Goal: Information Seeking & Learning: Check status

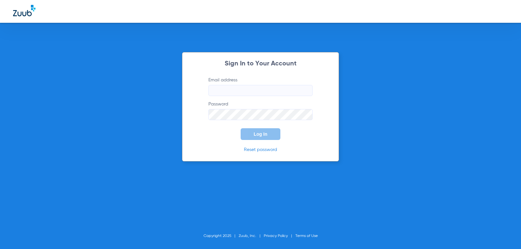
type input "[EMAIL_ADDRESS][DOMAIN_NAME]"
click at [260, 138] on button "Log In" at bounding box center [261, 134] width 40 height 12
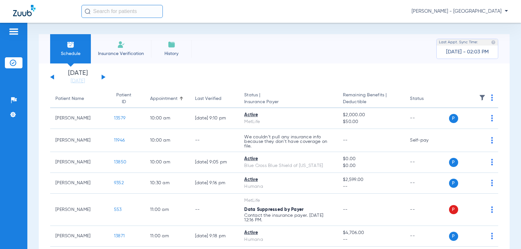
click at [103, 10] on input "text" at bounding box center [121, 11] width 81 height 13
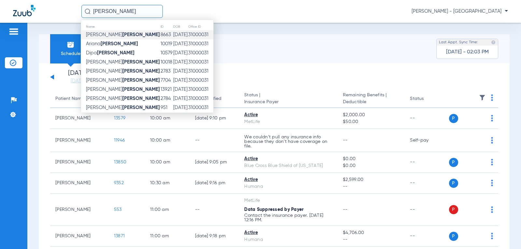
type input "PATEL"
click at [123, 33] on strong "Patel" at bounding box center [141, 34] width 37 height 5
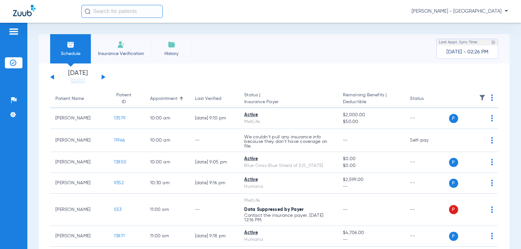
click at [123, 11] on input "text" at bounding box center [121, 11] width 81 height 13
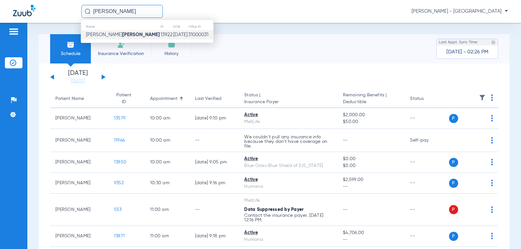
type input "MELLEN"
click at [123, 32] on strong "Mellen" at bounding box center [141, 34] width 37 height 5
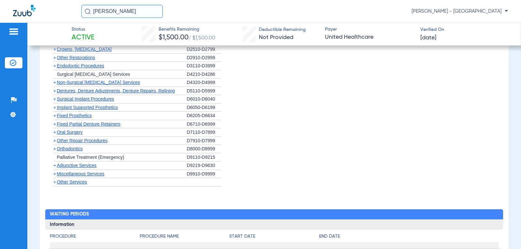
scroll to position [606, 0]
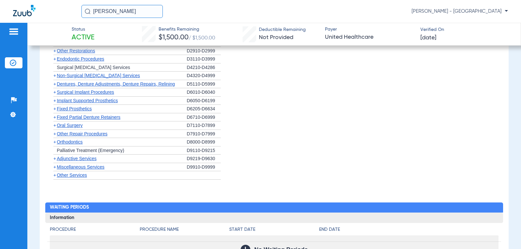
click at [75, 144] on span "Orthodontics" at bounding box center [70, 141] width 26 height 5
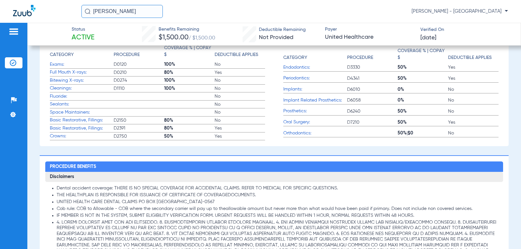
scroll to position [217, 0]
